Goal: Transaction & Acquisition: Purchase product/service

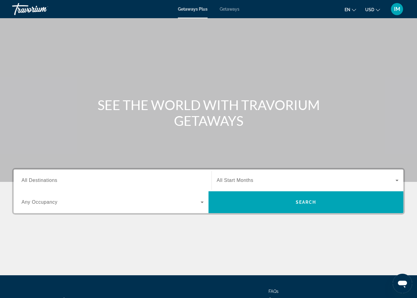
click at [53, 179] on span "All Destinations" at bounding box center [40, 180] width 36 height 5
click at [53, 179] on input "Destination All Destinations" at bounding box center [113, 180] width 182 height 7
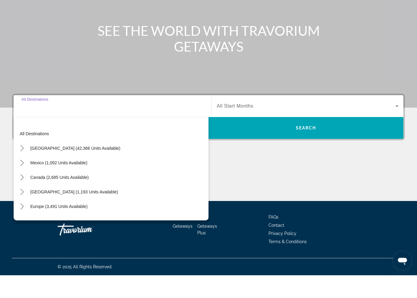
scroll to position [51, 0]
click at [20, 166] on mat-icon "Toggle United States (42,366 units available) submenu" at bounding box center [22, 171] width 11 height 11
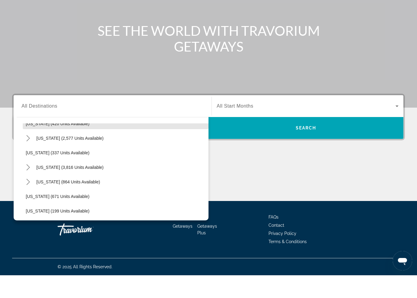
scroll to position [319, 0]
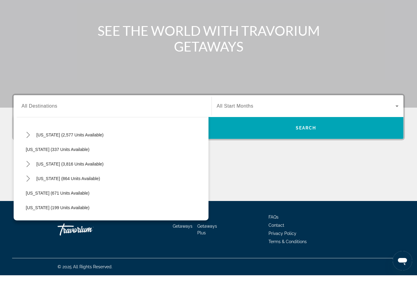
click at [27, 184] on icon "Toggle Nevada (3,816 units available) submenu" at bounding box center [28, 187] width 6 height 6
click at [40, 228] on span "Other (1,772 units available)" at bounding box center [59, 230] width 54 height 5
type input "**********"
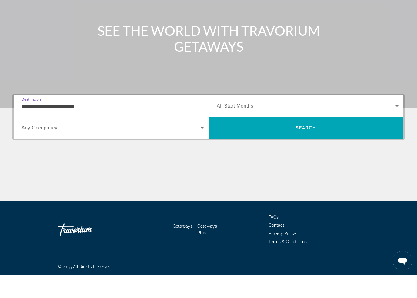
click at [297, 148] on span "Search" at bounding box center [306, 150] width 21 height 5
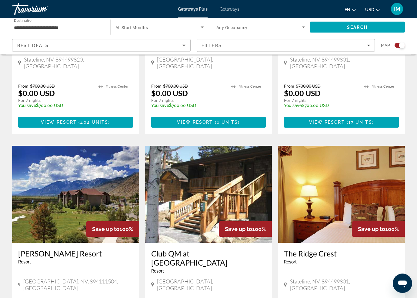
scroll to position [562, 0]
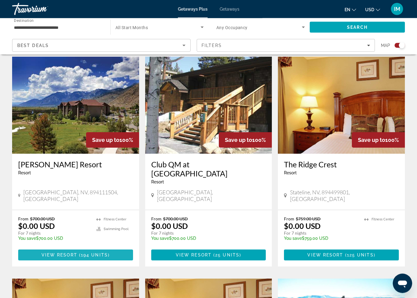
click at [94, 253] on span "194 units" at bounding box center [94, 255] width 27 height 5
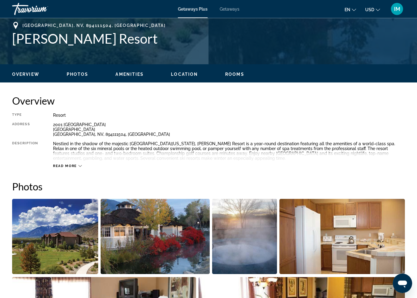
scroll to position [242, 0]
click at [64, 238] on img "Open full-screen image slider" at bounding box center [55, 236] width 86 height 75
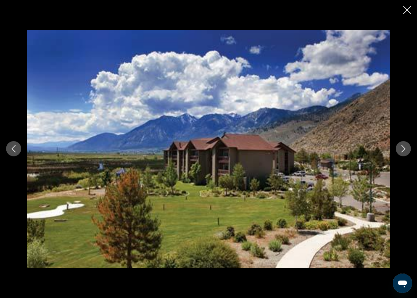
scroll to position [150, 0]
click at [400, 150] on icon "Next image" at bounding box center [403, 148] width 7 height 7
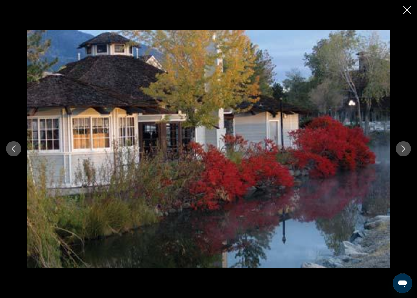
click at [402, 152] on icon "Next image" at bounding box center [403, 148] width 7 height 7
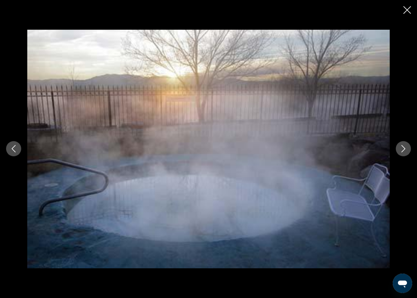
click at [398, 150] on button "Next image" at bounding box center [403, 148] width 15 height 15
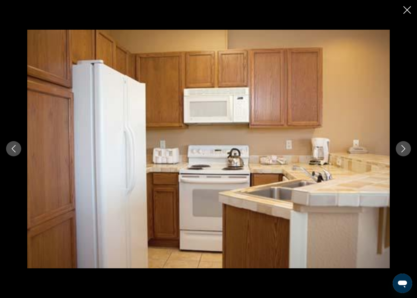
click at [400, 149] on icon "Next image" at bounding box center [403, 148] width 7 height 7
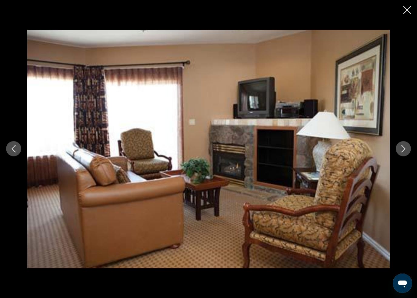
click at [398, 155] on div "prev next" at bounding box center [208, 149] width 417 height 238
click at [402, 150] on icon "Next image" at bounding box center [403, 148] width 7 height 7
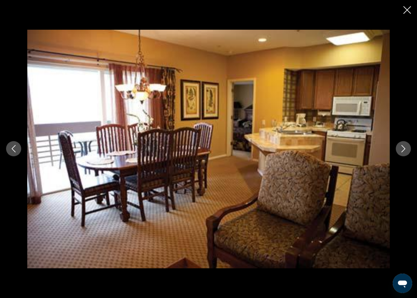
click at [403, 10] on icon "Close slideshow" at bounding box center [407, 10] width 8 height 8
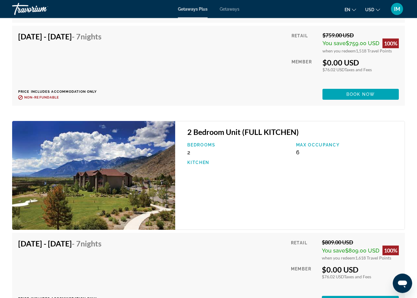
scroll to position [4834, 0]
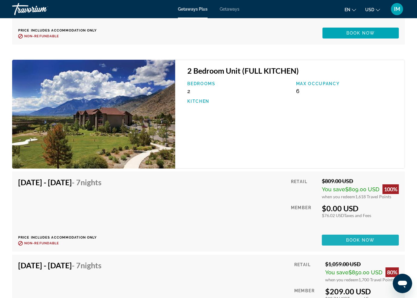
click at [355, 240] on span "Book now" at bounding box center [360, 239] width 29 height 5
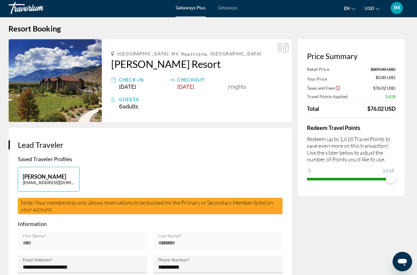
scroll to position [6, 0]
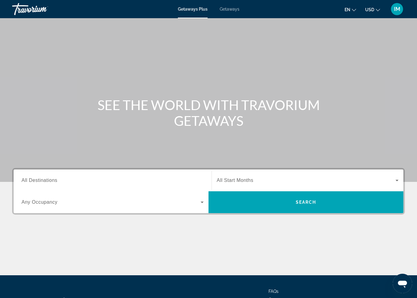
click at [235, 12] on span "Getaways" at bounding box center [230, 9] width 20 height 5
click at [35, 184] on div "Destination All Destinations" at bounding box center [113, 180] width 182 height 17
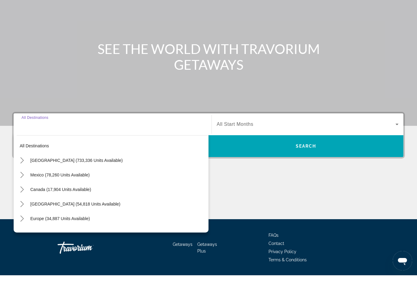
scroll to position [51, 0]
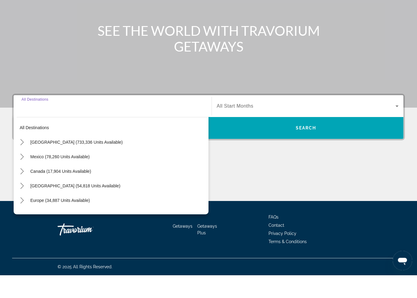
click at [21, 177] on icon "Toggle Mexico (78,260 units available) submenu" at bounding box center [22, 180] width 6 height 6
click at [35, 206] on span "Baja Peninsula, Los Cabos (4,362 units available)" at bounding box center [93, 208] width 134 height 5
type input "**********"
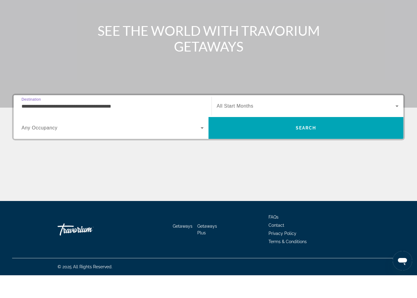
click at [39, 147] on span "Search widget" at bounding box center [111, 150] width 179 height 7
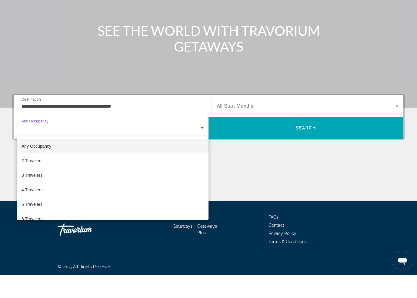
click at [7, 151] on div at bounding box center [208, 149] width 417 height 298
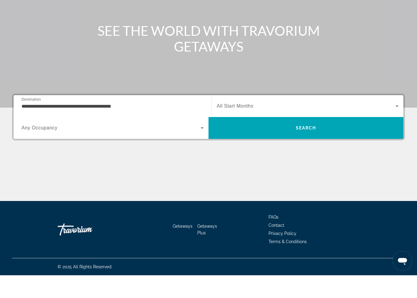
click at [311, 148] on span "Search" at bounding box center [306, 150] width 21 height 5
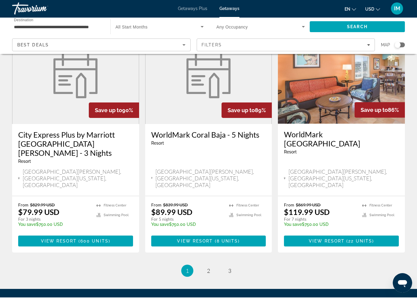
scroll to position [729, 0]
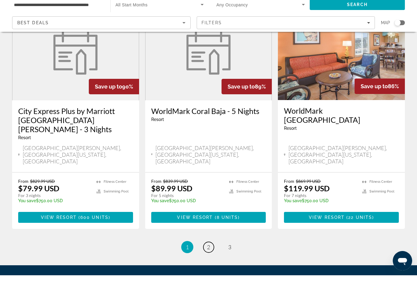
click at [212, 264] on link "page 2" at bounding box center [208, 269] width 11 height 11
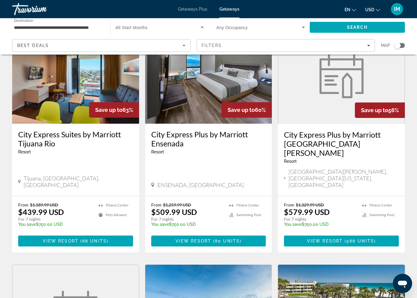
scroll to position [508, 0]
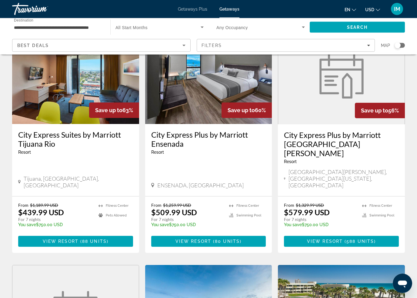
click at [196, 12] on span "Getaways Plus" at bounding box center [192, 9] width 29 height 5
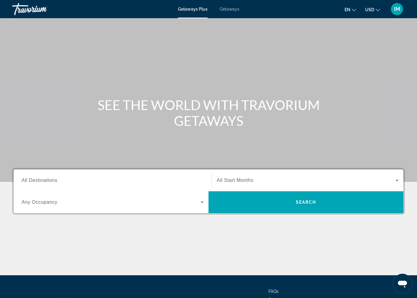
click at [34, 175] on div "Search widget" at bounding box center [113, 180] width 182 height 17
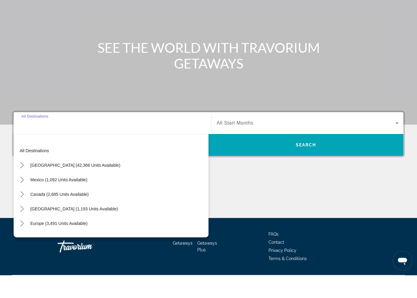
scroll to position [51, 0]
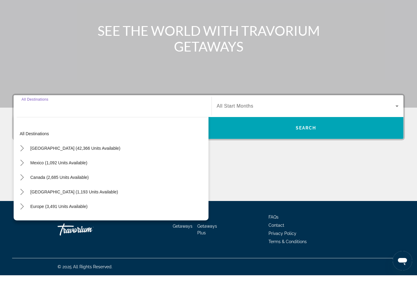
click at [22, 182] on icon "Toggle Mexico (1,092 units available) submenu" at bounding box center [21, 185] width 3 height 6
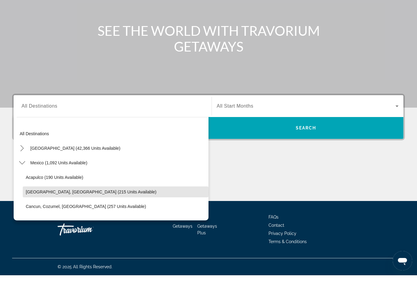
click at [33, 212] on span "Baja Peninsula, Los Cabos (215 units available)" at bounding box center [91, 214] width 131 height 5
type input "**********"
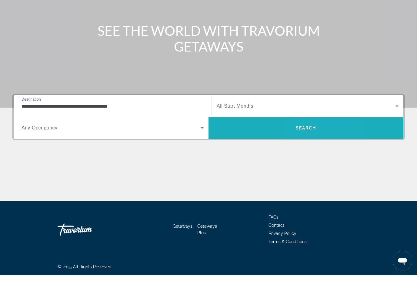
click at [308, 148] on span "Search" at bounding box center [306, 150] width 21 height 5
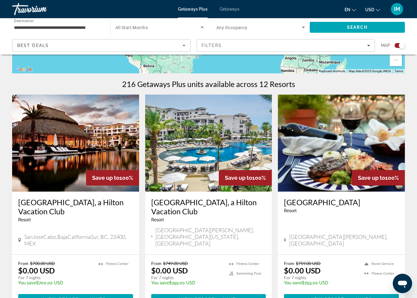
scroll to position [170, 0]
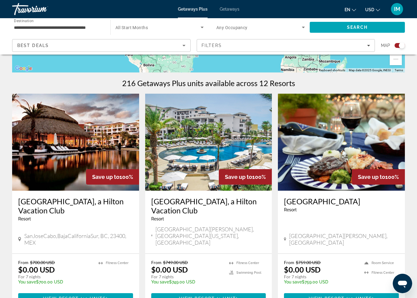
click at [83, 296] on span "12 units" at bounding box center [95, 298] width 24 height 5
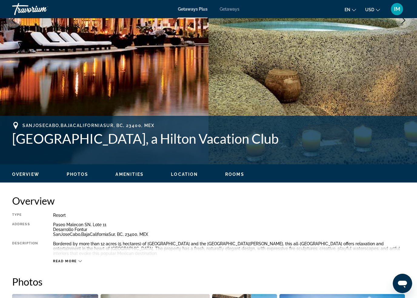
scroll to position [130, 0]
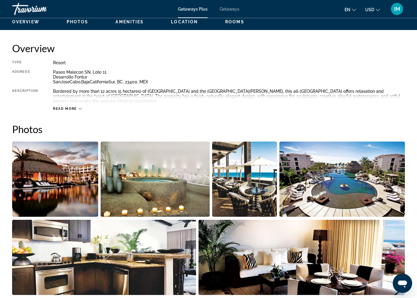
click at [74, 185] on img "Open full-screen image slider" at bounding box center [55, 179] width 86 height 75
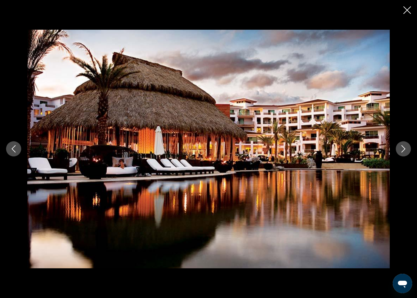
scroll to position [94, 0]
click at [399, 147] on button "Next image" at bounding box center [403, 148] width 15 height 15
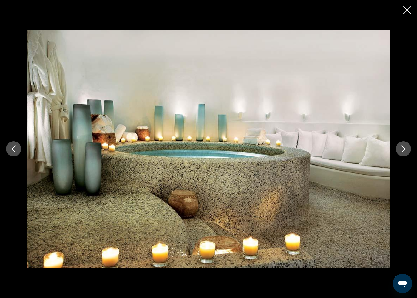
click at [398, 148] on button "Next image" at bounding box center [403, 148] width 15 height 15
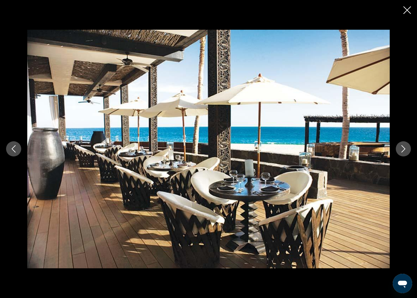
click at [397, 148] on button "Next image" at bounding box center [403, 148] width 15 height 15
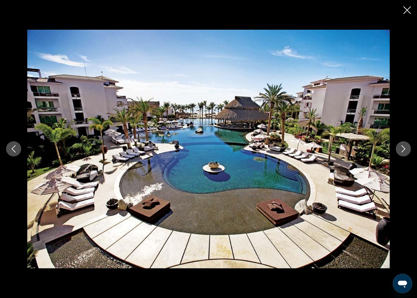
click at [397, 148] on button "Next image" at bounding box center [403, 148] width 15 height 15
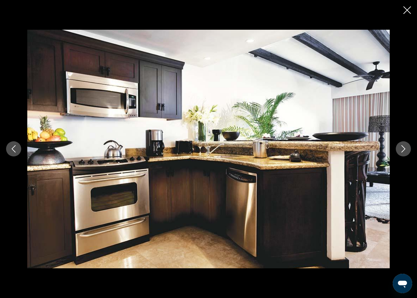
click at [396, 151] on button "Next image" at bounding box center [403, 148] width 15 height 15
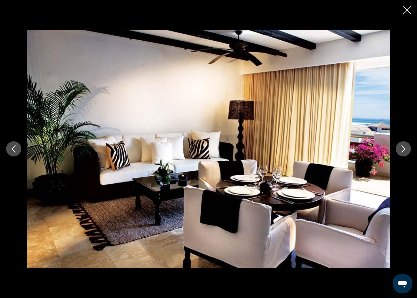
click at [398, 152] on button "Next image" at bounding box center [403, 148] width 15 height 15
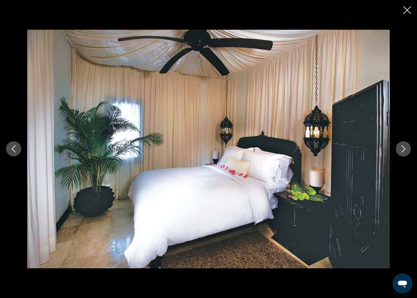
click at [398, 150] on button "Next image" at bounding box center [403, 148] width 15 height 15
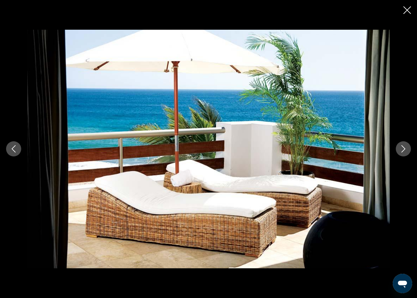
click at [399, 149] on button "Next image" at bounding box center [403, 148] width 15 height 15
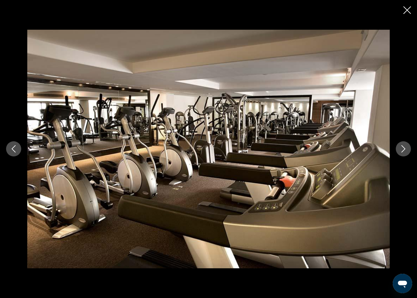
click at [396, 154] on div "prev next" at bounding box center [208, 149] width 417 height 238
click at [402, 150] on icon "Next image" at bounding box center [403, 148] width 7 height 7
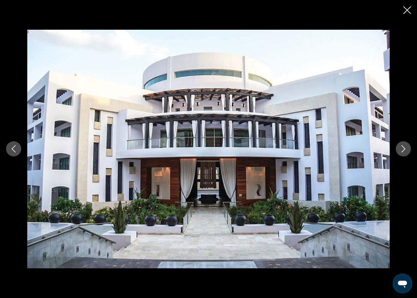
click at [400, 147] on icon "Next image" at bounding box center [403, 148] width 7 height 7
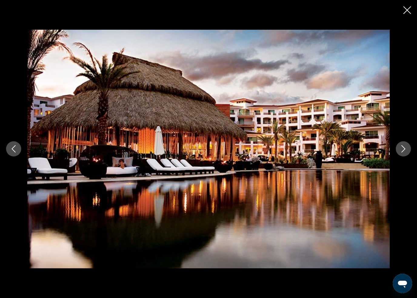
click at [14, 150] on icon "Previous image" at bounding box center [13, 148] width 7 height 7
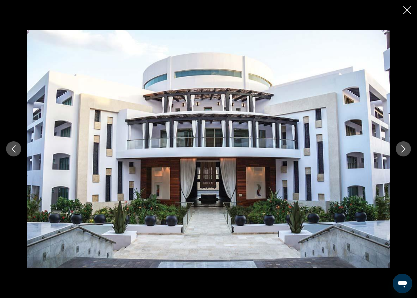
click at [404, 147] on icon "Next image" at bounding box center [403, 148] width 7 height 7
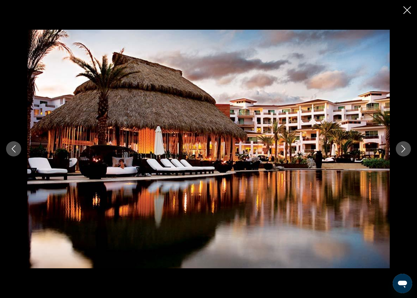
click at [12, 144] on button "Previous image" at bounding box center [13, 148] width 15 height 15
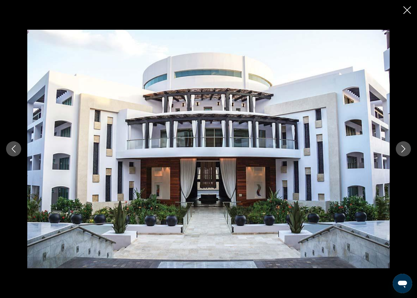
click at [12, 150] on icon "Previous image" at bounding box center [14, 148] width 4 height 7
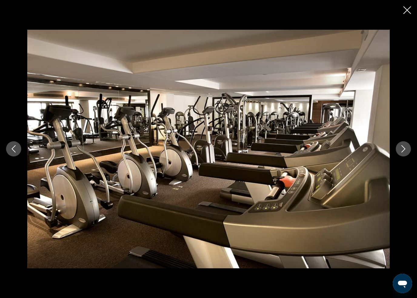
click at [4, 136] on div "prev next" at bounding box center [208, 149] width 417 height 238
click at [21, 159] on div "prev next" at bounding box center [208, 149] width 417 height 238
click at [13, 149] on icon "Previous image" at bounding box center [13, 148] width 7 height 7
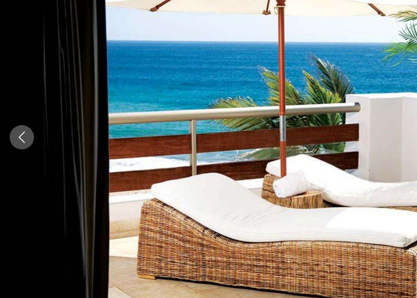
click at [7, 141] on button "Previous image" at bounding box center [13, 148] width 15 height 15
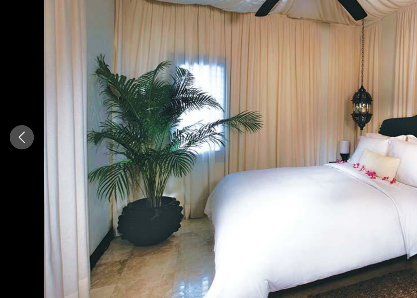
click at [11, 145] on icon "Previous image" at bounding box center [13, 148] width 7 height 7
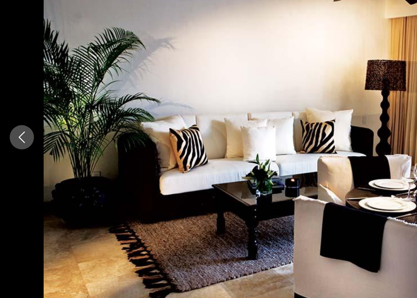
click at [10, 145] on icon "Previous image" at bounding box center [13, 148] width 7 height 7
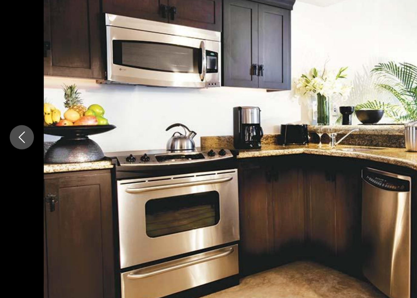
click at [10, 145] on icon "Previous image" at bounding box center [13, 148] width 7 height 7
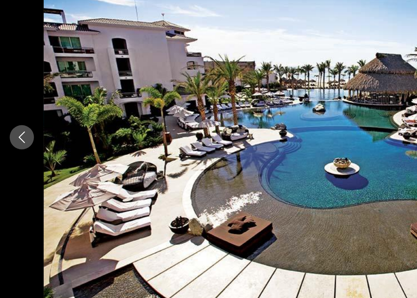
click at [13, 145] on icon "Previous image" at bounding box center [13, 148] width 7 height 7
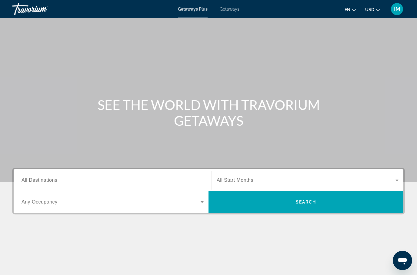
click at [42, 183] on span "All Destinations" at bounding box center [40, 180] width 36 height 5
click at [42, 183] on input "Destination All Destinations" at bounding box center [113, 180] width 182 height 7
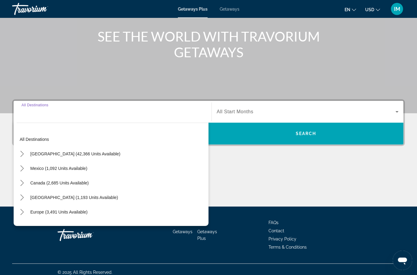
scroll to position [74, 0]
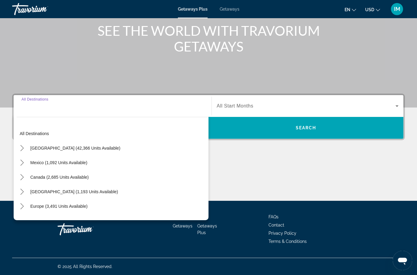
click at [23, 190] on icon "Toggle Caribbean & Atlantic Islands (1,193 units available) submenu" at bounding box center [22, 192] width 6 height 6
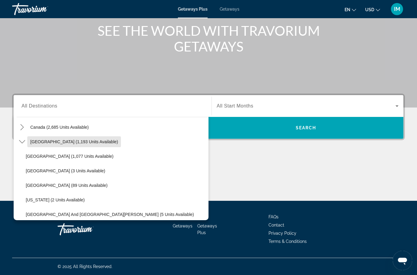
scroll to position [54, 0]
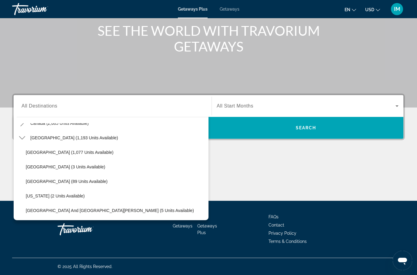
click at [62, 182] on span "Dominican Republic (89 units available)" at bounding box center [67, 181] width 82 height 5
type input "**********"
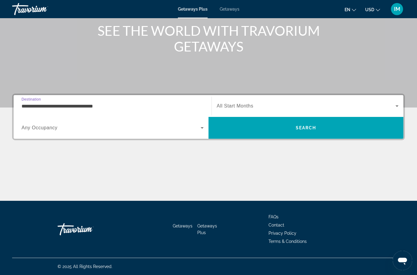
click at [321, 125] on span "Search" at bounding box center [305, 128] width 195 height 15
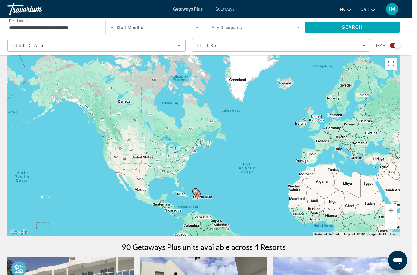
scroll to position [4, 0]
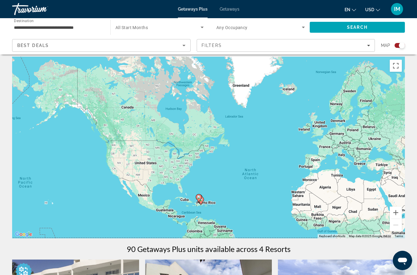
click at [395, 66] on button "Toggle fullscreen view" at bounding box center [396, 66] width 12 height 12
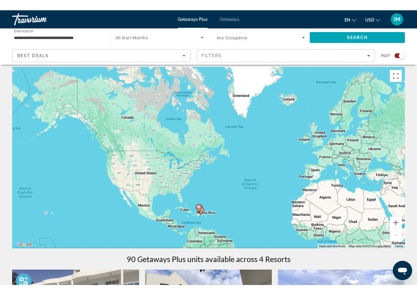
scroll to position [7, 0]
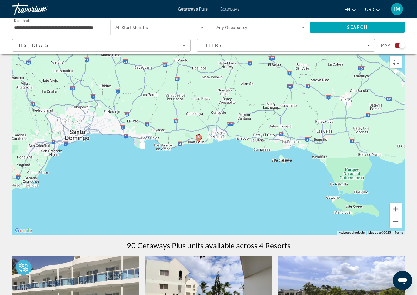
type input "**********"
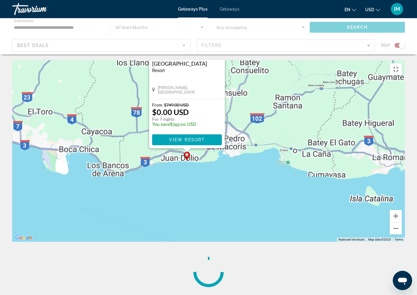
scroll to position [0, 0]
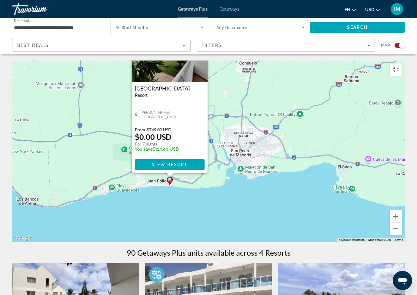
click at [176, 162] on span "View Resort" at bounding box center [170, 164] width 36 height 5
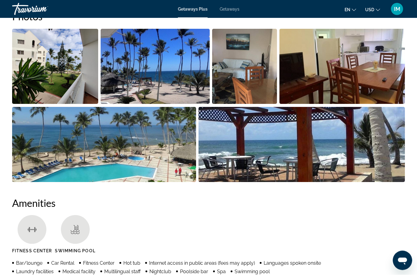
scroll to position [377, 0]
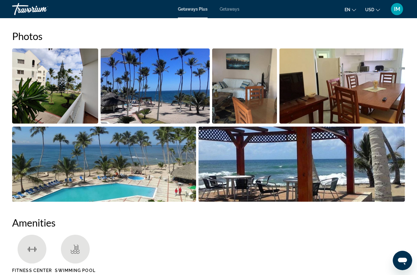
click at [66, 93] on img "Open full-screen image slider" at bounding box center [55, 85] width 86 height 75
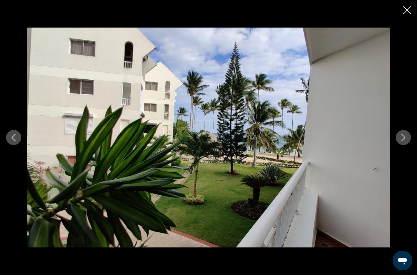
click at [404, 135] on icon "Next image" at bounding box center [403, 137] width 7 height 7
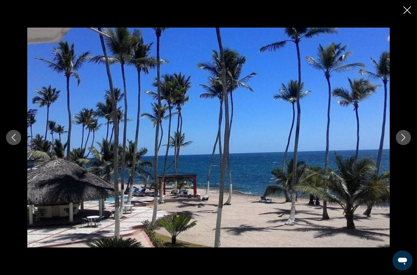
click at [402, 136] on icon "Next image" at bounding box center [403, 137] width 7 height 7
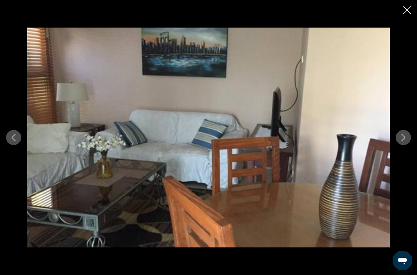
click at [401, 136] on icon "Next image" at bounding box center [403, 137] width 7 height 7
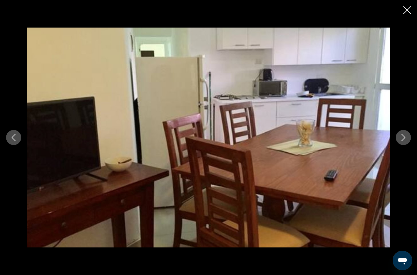
click at [401, 135] on icon "Next image" at bounding box center [403, 137] width 7 height 7
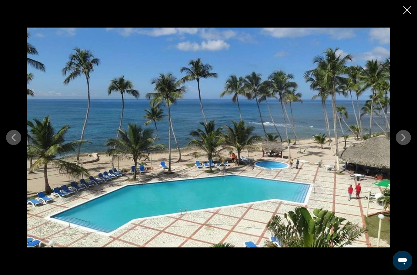
click at [405, 137] on icon "Next image" at bounding box center [403, 137] width 7 height 7
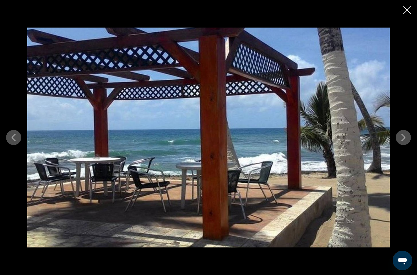
click at [401, 137] on icon "Next image" at bounding box center [403, 137] width 7 height 7
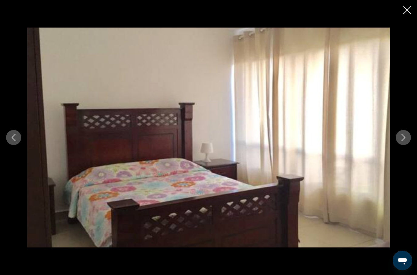
click at [404, 142] on button "Next image" at bounding box center [403, 137] width 15 height 15
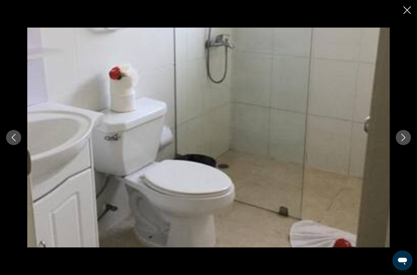
click at [402, 141] on button "Next image" at bounding box center [403, 137] width 15 height 15
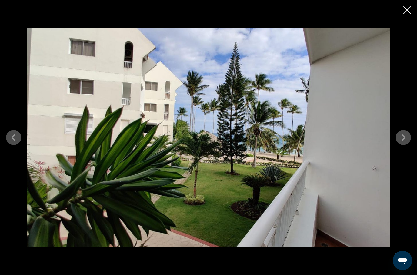
click at [403, 138] on icon "Next image" at bounding box center [403, 137] width 7 height 7
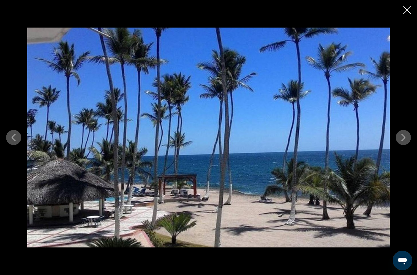
click at [407, 11] on icon "Close slideshow" at bounding box center [407, 10] width 8 height 8
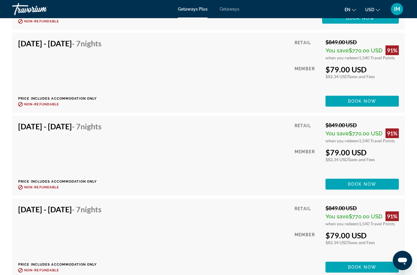
scroll to position [2018, 0]
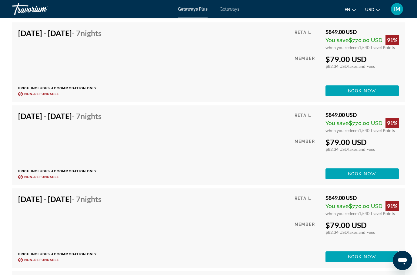
click at [363, 170] on span "Main content" at bounding box center [361, 174] width 73 height 15
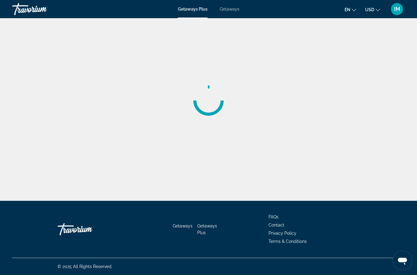
scroll to position [24, 0]
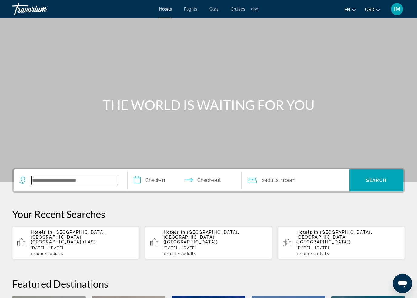
click at [49, 180] on input "Search hotel destination" at bounding box center [75, 180] width 87 height 9
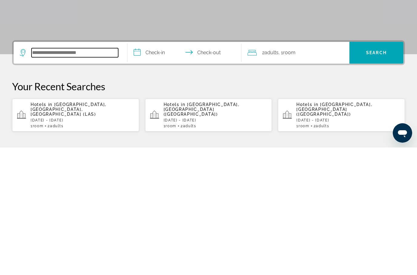
scroll to position [128, 0]
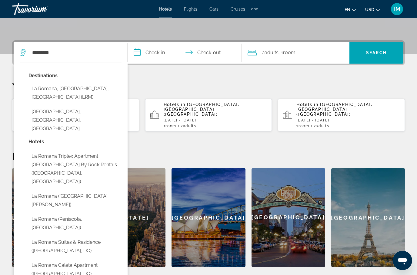
click at [47, 92] on button "La Romana, [GEOGRAPHIC_DATA], [GEOGRAPHIC_DATA] (LRM)" at bounding box center [74, 93] width 93 height 20
type input "**********"
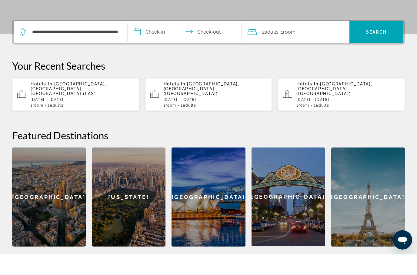
click at [141, 42] on input "**********" at bounding box center [186, 54] width 116 height 24
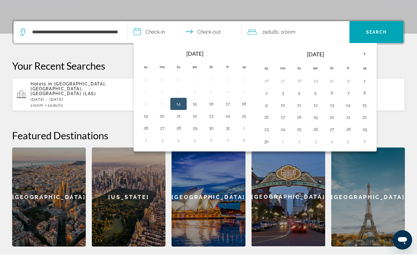
scroll to position [148, 0]
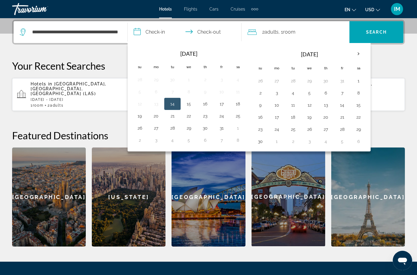
click at [364, 48] on th "Next month" at bounding box center [358, 53] width 16 height 13
click at [358, 52] on th "Next month" at bounding box center [358, 53] width 16 height 13
click at [329, 130] on button "29" at bounding box center [326, 129] width 10 height 8
click at [298, 155] on div "[GEOGRAPHIC_DATA]" at bounding box center [288, 197] width 74 height 99
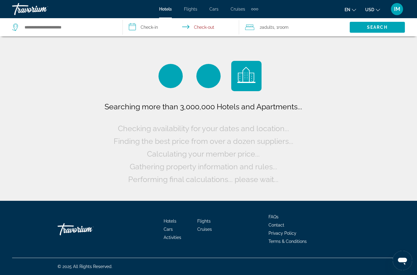
click at [204, 27] on input "**********" at bounding box center [182, 28] width 119 height 20
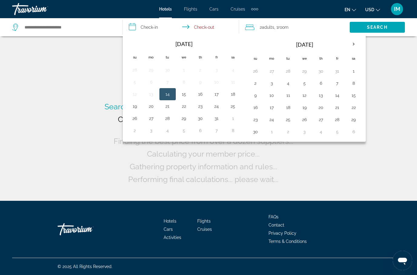
click at [145, 25] on input "**********" at bounding box center [182, 28] width 119 height 20
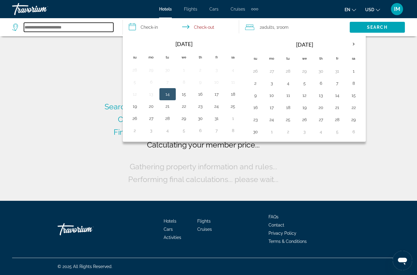
click at [58, 28] on input "Search hotel destination" at bounding box center [68, 27] width 89 height 9
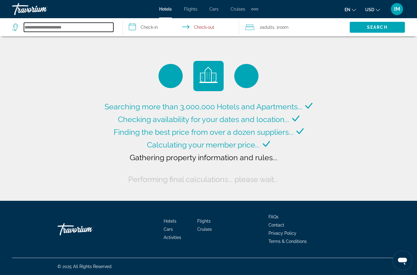
click at [57, 32] on input "Search hotel destination" at bounding box center [68, 27] width 89 height 9
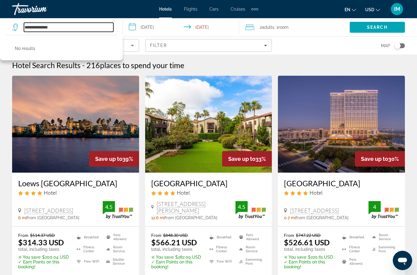
type input "***"
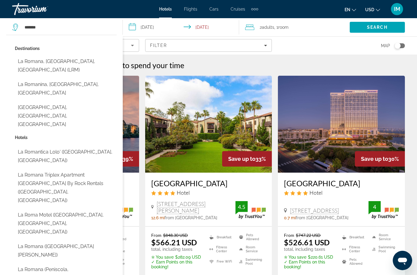
click at [69, 62] on button "La Romana, [GEOGRAPHIC_DATA], [GEOGRAPHIC_DATA] (LRM)" at bounding box center [66, 66] width 102 height 20
type input "**********"
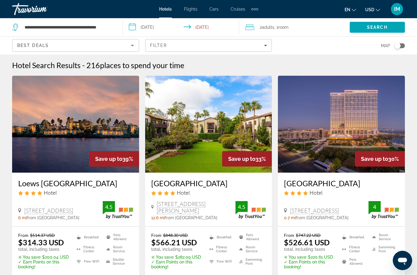
click at [136, 27] on input "**********" at bounding box center [182, 28] width 119 height 20
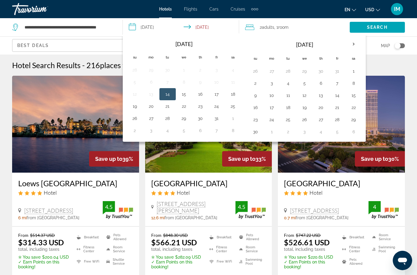
click at [357, 44] on th "Next month" at bounding box center [353, 44] width 16 height 13
click at [358, 43] on th "Next month" at bounding box center [353, 44] width 16 height 13
click at [324, 117] on button "29" at bounding box center [321, 119] width 10 height 8
click at [355, 130] on button "7" at bounding box center [354, 132] width 10 height 8
type input "**********"
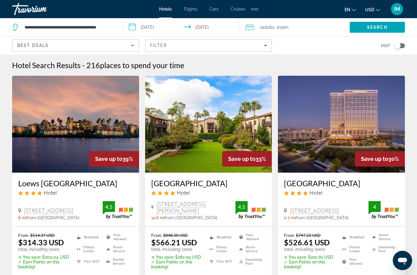
click at [381, 26] on span "Search" at bounding box center [377, 27] width 21 height 5
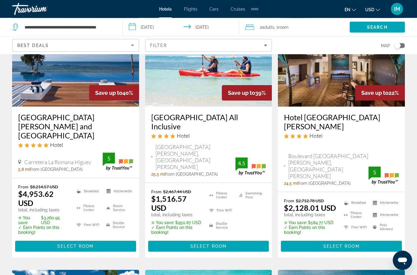
scroll to position [63, 0]
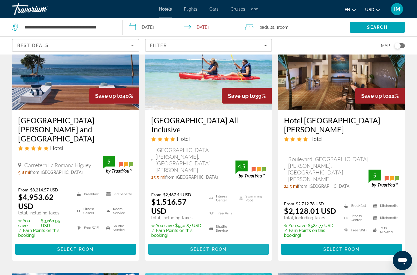
click at [227, 247] on span "Select Room" at bounding box center [208, 249] width 36 height 5
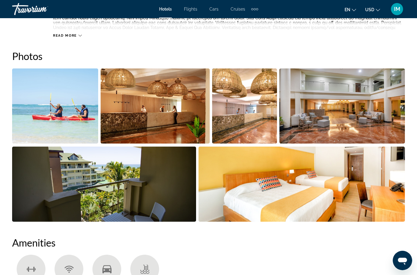
scroll to position [388, 0]
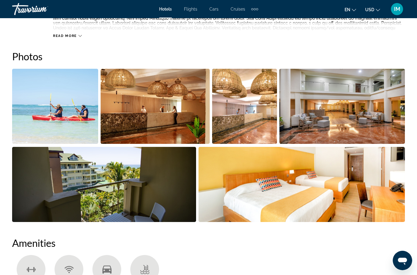
click at [49, 108] on img "Open full-screen image slider" at bounding box center [55, 106] width 86 height 75
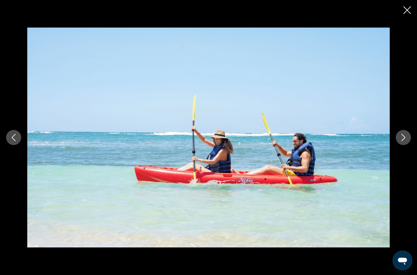
click at [402, 140] on icon "Next image" at bounding box center [403, 137] width 4 height 7
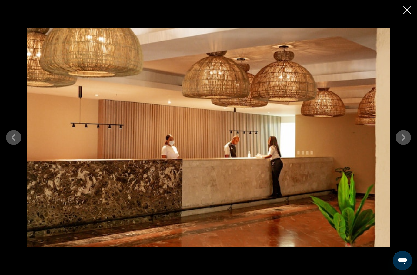
click at [401, 139] on icon "Next image" at bounding box center [403, 137] width 7 height 7
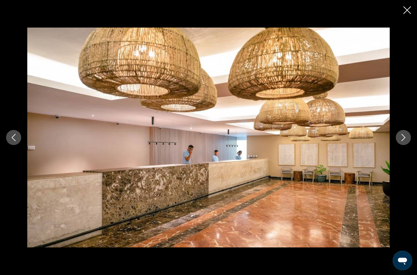
click at [401, 139] on icon "Next image" at bounding box center [403, 137] width 7 height 7
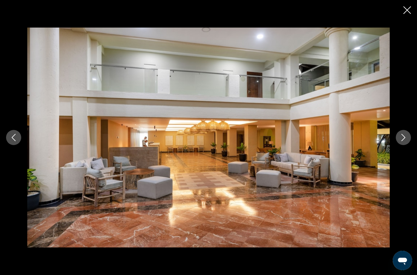
click at [404, 137] on icon "Next image" at bounding box center [403, 137] width 7 height 7
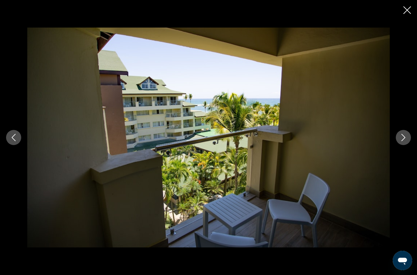
click at [403, 140] on icon "Next image" at bounding box center [403, 137] width 4 height 7
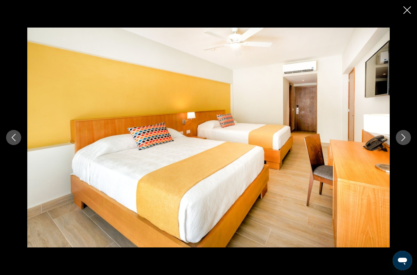
click at [400, 137] on icon "Next image" at bounding box center [403, 137] width 7 height 7
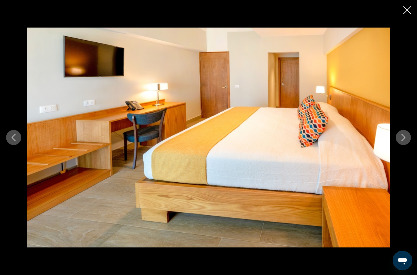
click at [402, 142] on button "Next image" at bounding box center [403, 137] width 15 height 15
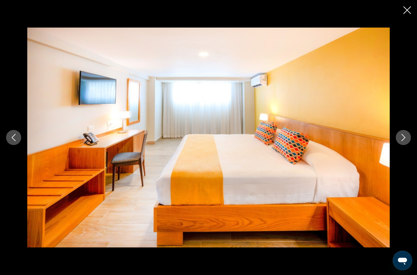
click at [403, 134] on icon "Next image" at bounding box center [403, 137] width 7 height 7
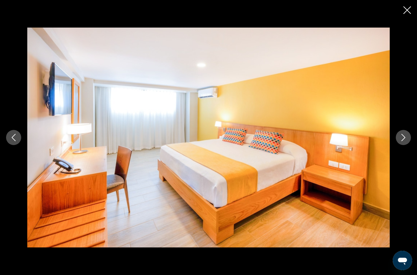
click at [402, 136] on icon "Next image" at bounding box center [403, 137] width 7 height 7
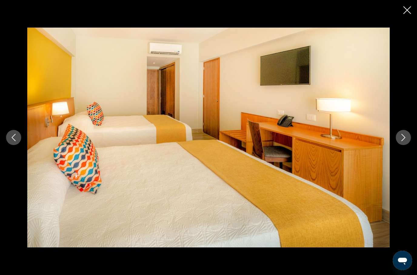
click at [404, 132] on button "Next image" at bounding box center [403, 137] width 15 height 15
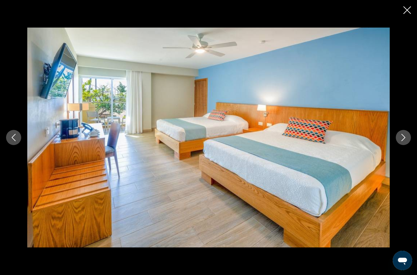
click at [401, 141] on icon "Next image" at bounding box center [403, 137] width 4 height 7
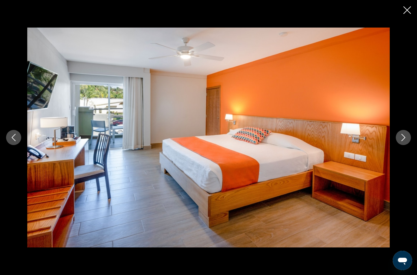
click at [404, 139] on icon "Next image" at bounding box center [403, 137] width 4 height 7
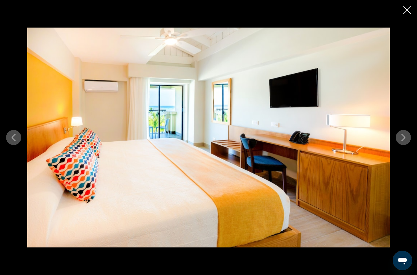
click at [404, 139] on icon "Next image" at bounding box center [403, 137] width 7 height 7
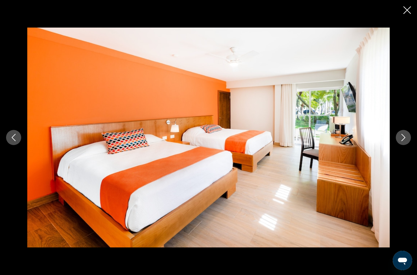
click at [402, 138] on icon "Next image" at bounding box center [403, 137] width 7 height 7
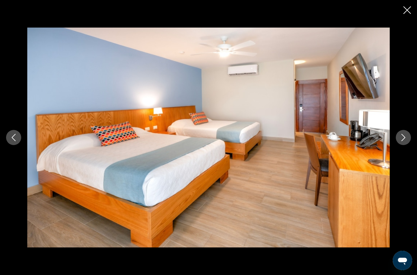
click at [404, 140] on icon "Next image" at bounding box center [403, 137] width 7 height 7
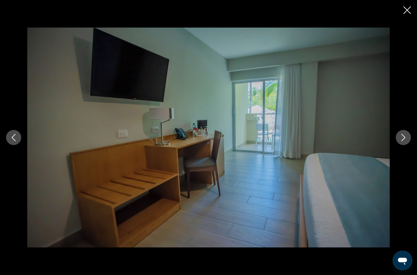
click at [410, 10] on icon "Close slideshow" at bounding box center [407, 10] width 8 height 8
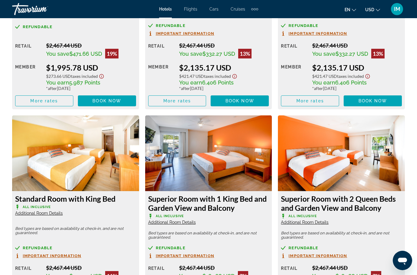
scroll to position [1283, 0]
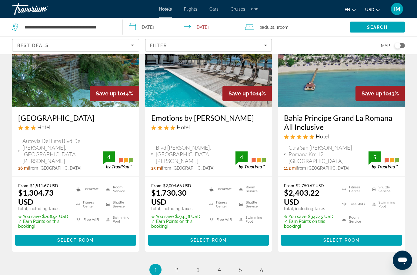
scroll to position [833, 0]
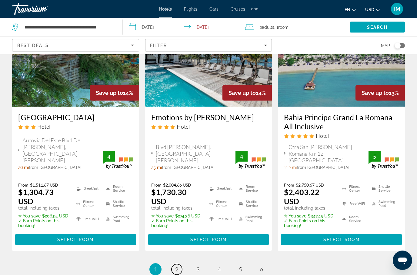
click at [178, 266] on span "2" at bounding box center [176, 269] width 3 height 7
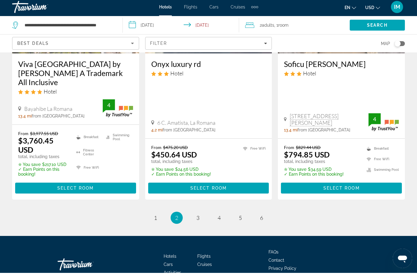
scroll to position [871, 0]
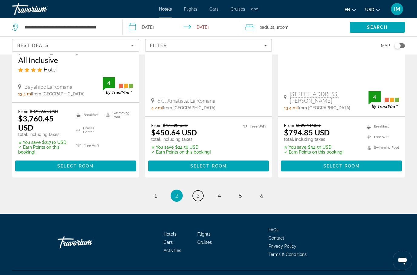
click at [194, 191] on link "page 3" at bounding box center [198, 196] width 11 height 11
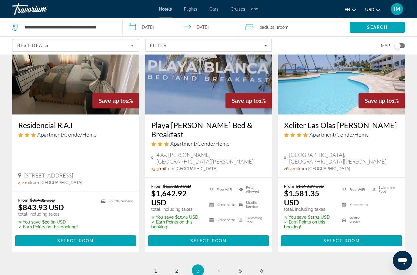
scroll to position [822, 0]
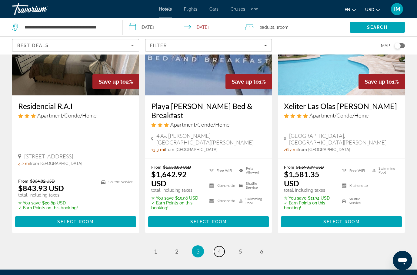
click at [221, 248] on span "4" at bounding box center [219, 251] width 3 height 7
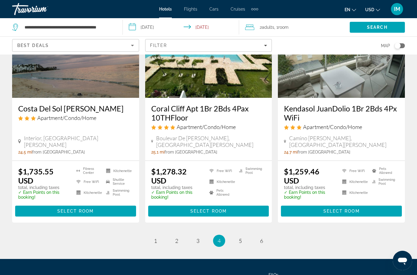
scroll to position [761, 0]
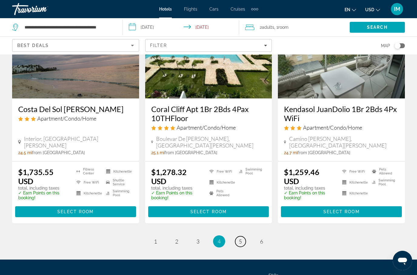
click at [241, 238] on span "5" at bounding box center [240, 241] width 3 height 7
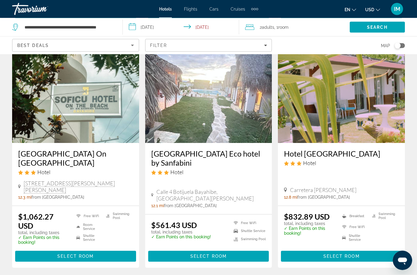
scroll to position [737, 0]
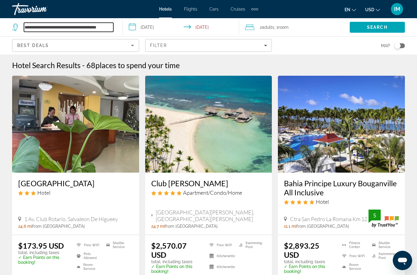
click at [96, 29] on input "**********" at bounding box center [68, 27] width 89 height 9
click at [91, 24] on input "**********" at bounding box center [68, 27] width 89 height 9
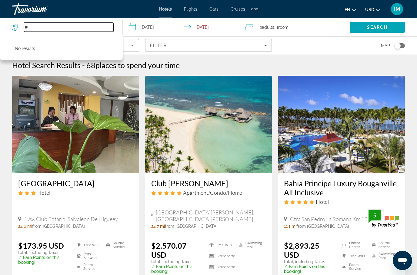
type input "*"
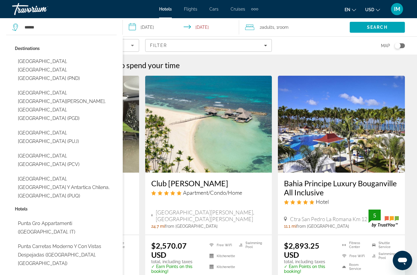
click at [82, 127] on button "[GEOGRAPHIC_DATA], [GEOGRAPHIC_DATA] (PUJ)" at bounding box center [66, 137] width 102 height 20
type input "**********"
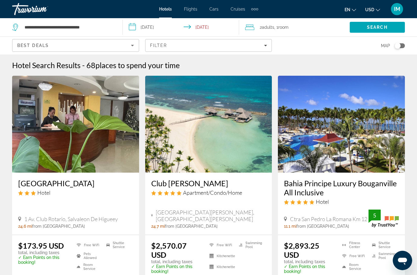
click at [137, 28] on input "**********" at bounding box center [182, 28] width 119 height 20
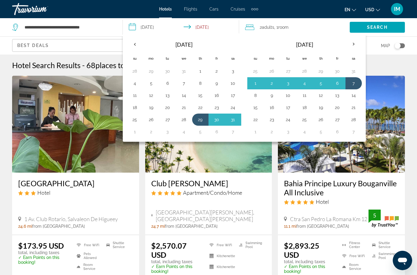
click at [216, 119] on button "30" at bounding box center [217, 119] width 10 height 8
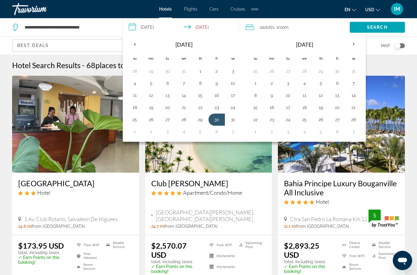
click at [219, 129] on button "6" at bounding box center [217, 132] width 10 height 8
type input "**********"
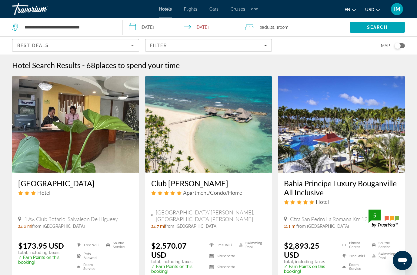
click at [378, 25] on span "Search" at bounding box center [377, 27] width 21 height 5
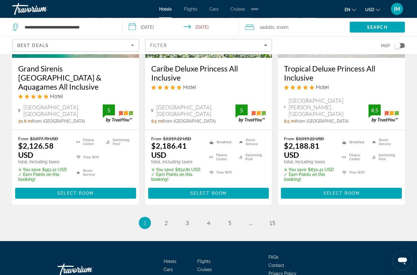
scroll to position [875, 0]
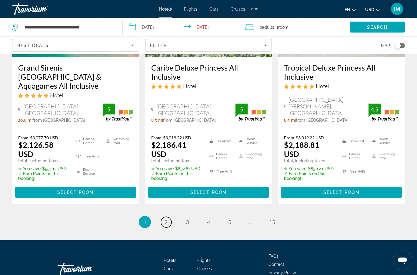
click at [165, 219] on span "2" at bounding box center [165, 222] width 3 height 7
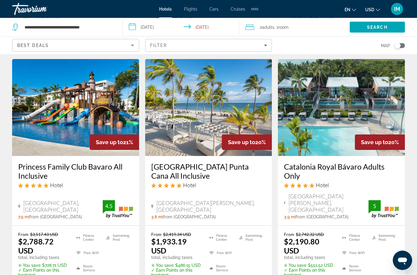
scroll to position [785, 0]
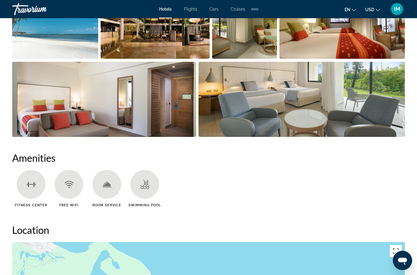
scroll to position [460, 0]
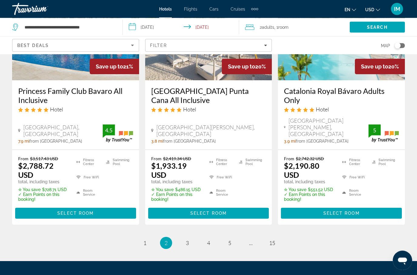
scroll to position [861, 0]
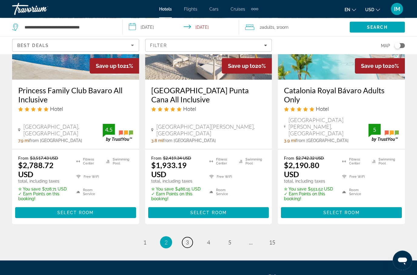
click at [192, 237] on link "page 3" at bounding box center [187, 242] width 11 height 11
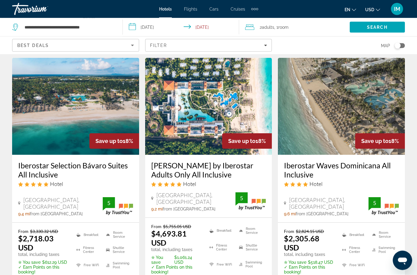
scroll to position [497, 0]
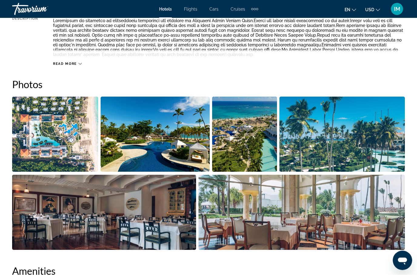
scroll to position [363, 0]
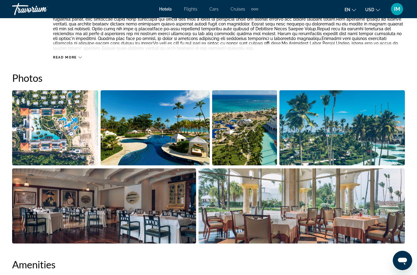
click at [58, 131] on img "Open full-screen image slider" at bounding box center [55, 127] width 86 height 75
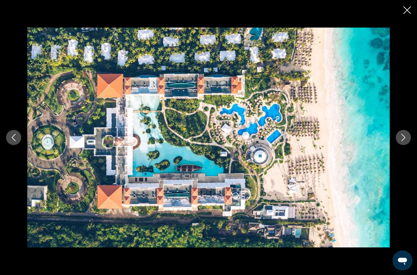
click at [404, 141] on icon "Next image" at bounding box center [403, 137] width 4 height 7
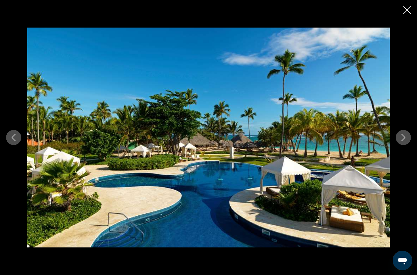
scroll to position [386, 0]
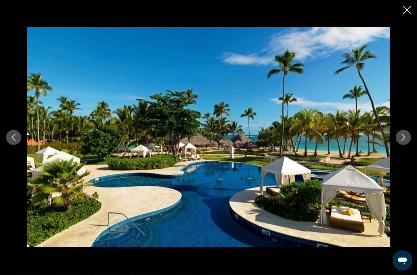
click at [401, 141] on icon "Next image" at bounding box center [403, 137] width 7 height 7
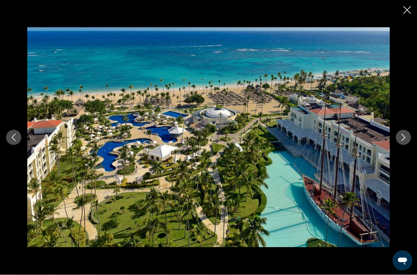
click at [399, 145] on button "Next image" at bounding box center [403, 137] width 15 height 15
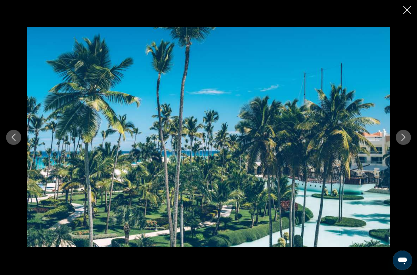
click at [397, 158] on div "prev next" at bounding box center [208, 138] width 417 height 220
click at [402, 145] on button "Next image" at bounding box center [403, 137] width 15 height 15
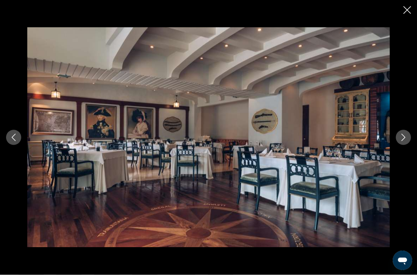
click at [403, 141] on icon "Next image" at bounding box center [403, 137] width 7 height 7
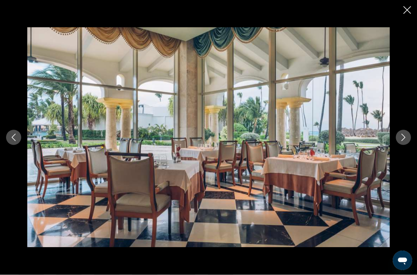
click at [401, 141] on icon "Next image" at bounding box center [403, 137] width 7 height 7
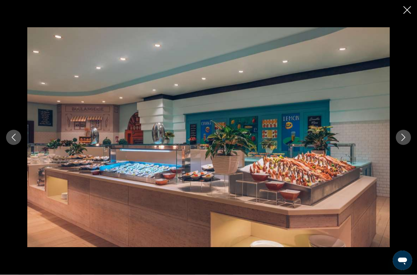
click at [398, 145] on button "Next image" at bounding box center [403, 137] width 15 height 15
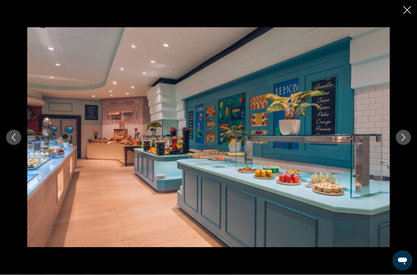
click at [401, 141] on icon "Next image" at bounding box center [403, 137] width 7 height 7
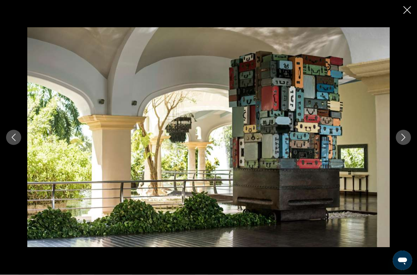
click at [403, 145] on button "Next image" at bounding box center [403, 137] width 15 height 15
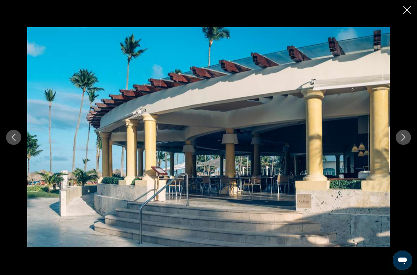
click at [407, 141] on icon "Next image" at bounding box center [403, 137] width 7 height 7
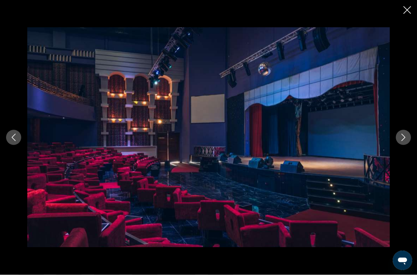
click at [401, 145] on button "Next image" at bounding box center [403, 137] width 15 height 15
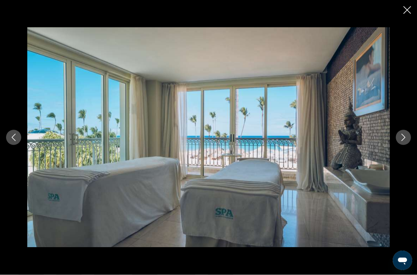
click at [402, 141] on icon "Next image" at bounding box center [403, 137] width 7 height 7
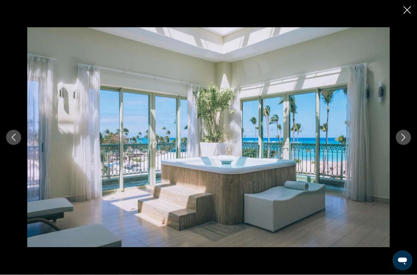
click at [406, 141] on icon "Next image" at bounding box center [403, 137] width 7 height 7
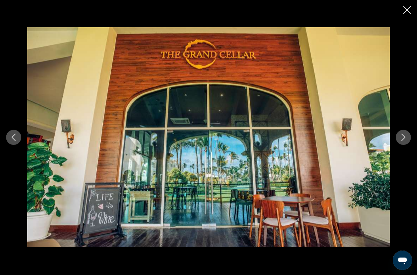
click at [405, 141] on icon "Next image" at bounding box center [403, 137] width 4 height 7
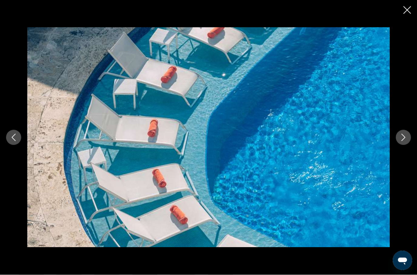
click at [406, 141] on icon "Next image" at bounding box center [403, 137] width 7 height 7
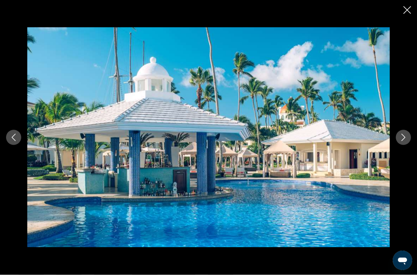
click at [404, 141] on icon "Next image" at bounding box center [403, 137] width 7 height 7
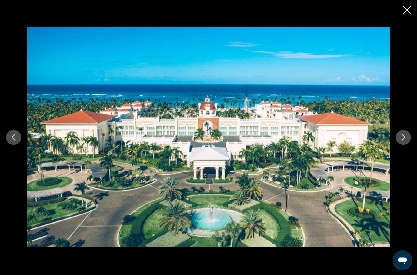
click at [396, 145] on button "Next image" at bounding box center [403, 137] width 15 height 15
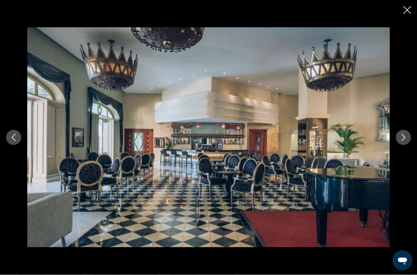
click at [400, 141] on icon "Next image" at bounding box center [403, 137] width 7 height 7
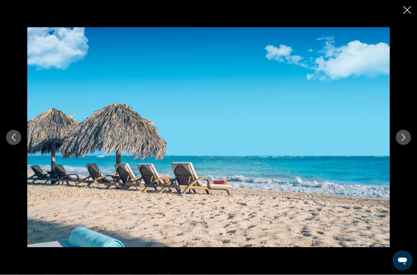
click at [401, 141] on icon "Next image" at bounding box center [403, 137] width 7 height 7
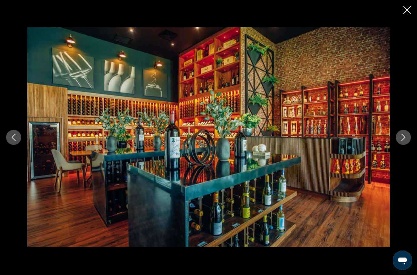
click at [397, 145] on button "Next image" at bounding box center [403, 137] width 15 height 15
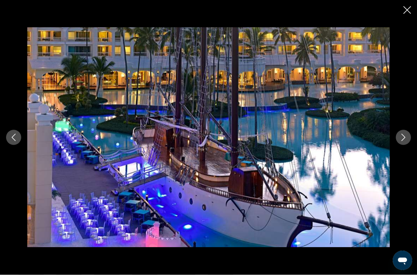
click at [396, 154] on div "prev next" at bounding box center [208, 138] width 417 height 220
click at [400, 141] on icon "Next image" at bounding box center [403, 137] width 7 height 7
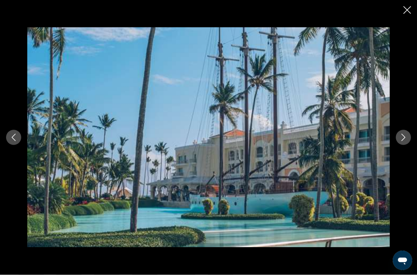
click at [407, 12] on icon "Close slideshow" at bounding box center [407, 10] width 8 height 8
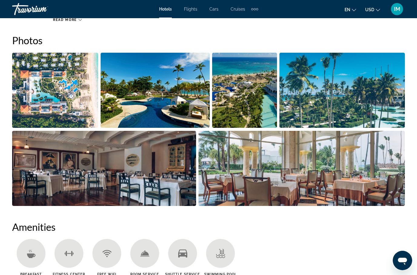
scroll to position [399, 0]
